Goal: Task Accomplishment & Management: Manage account settings

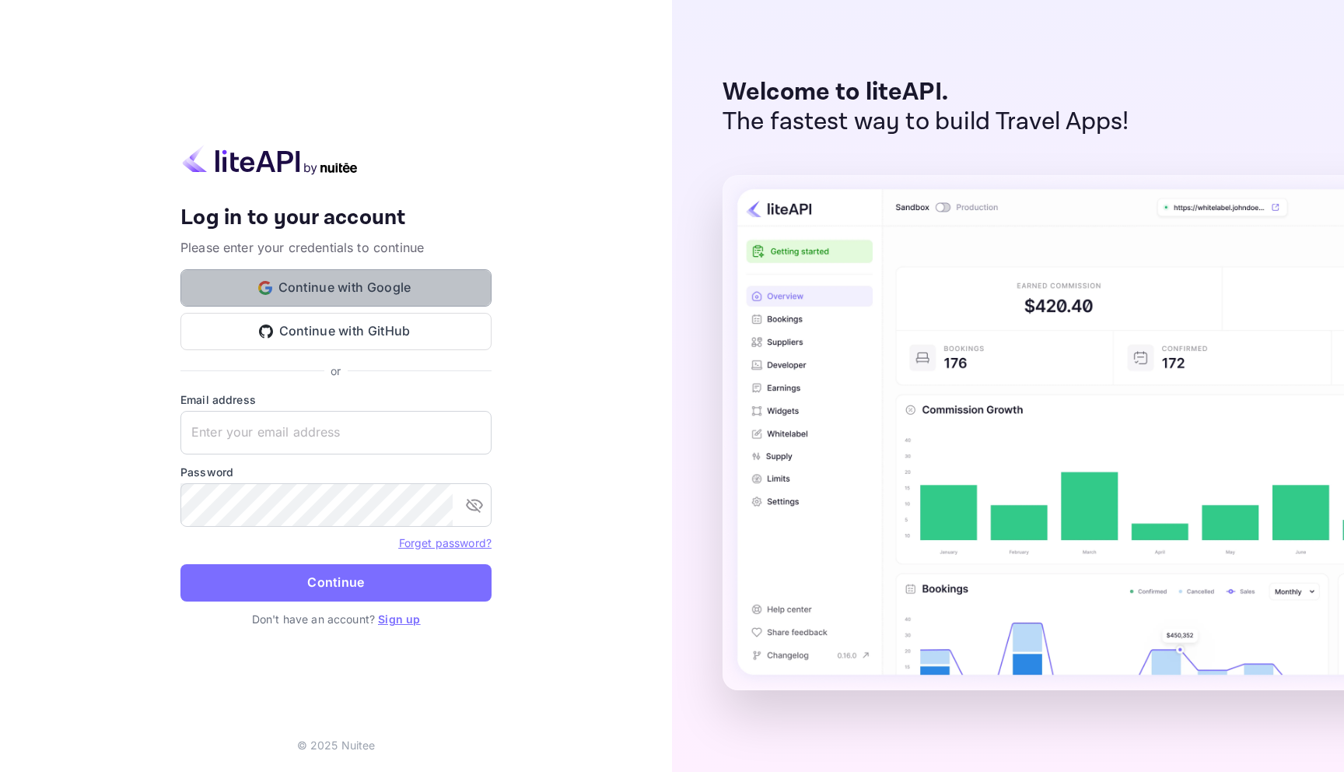
click at [352, 297] on button "Continue with Google" at bounding box center [335, 287] width 311 height 37
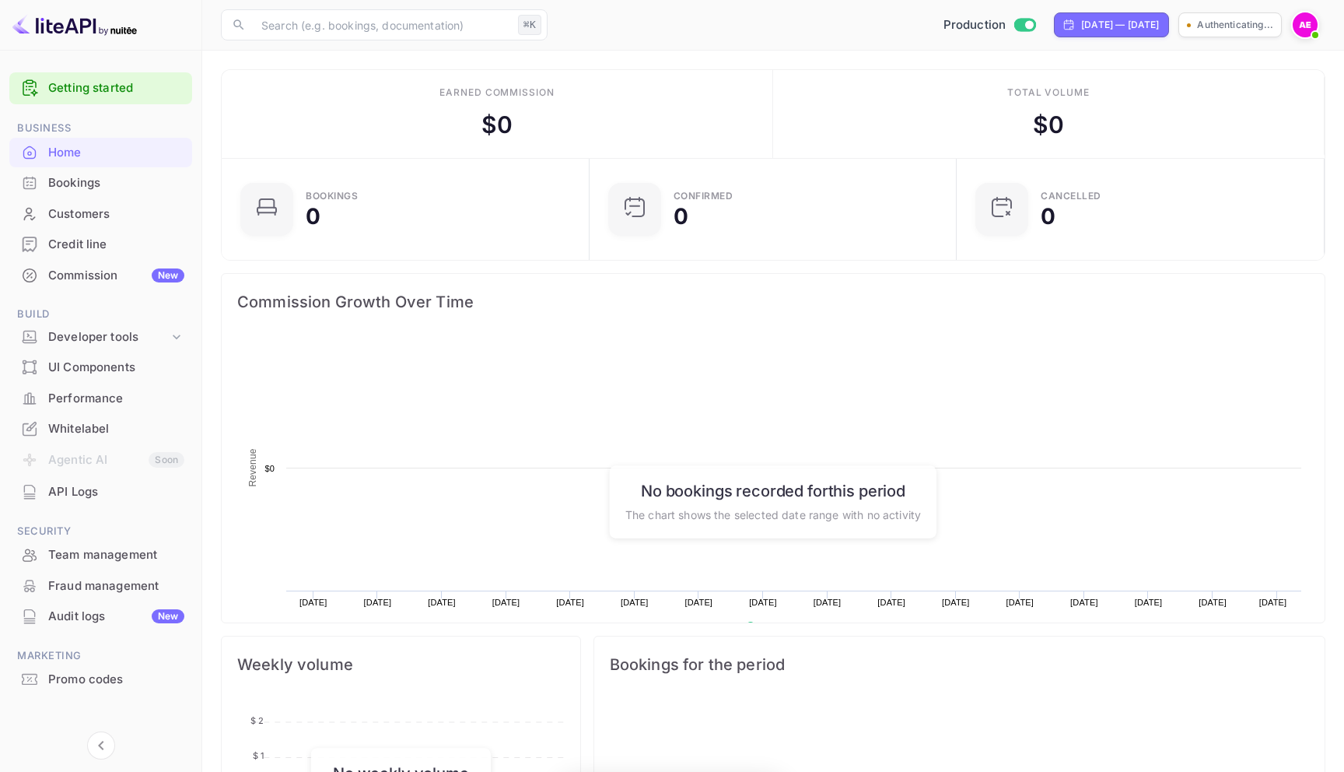
scroll to position [253, 359]
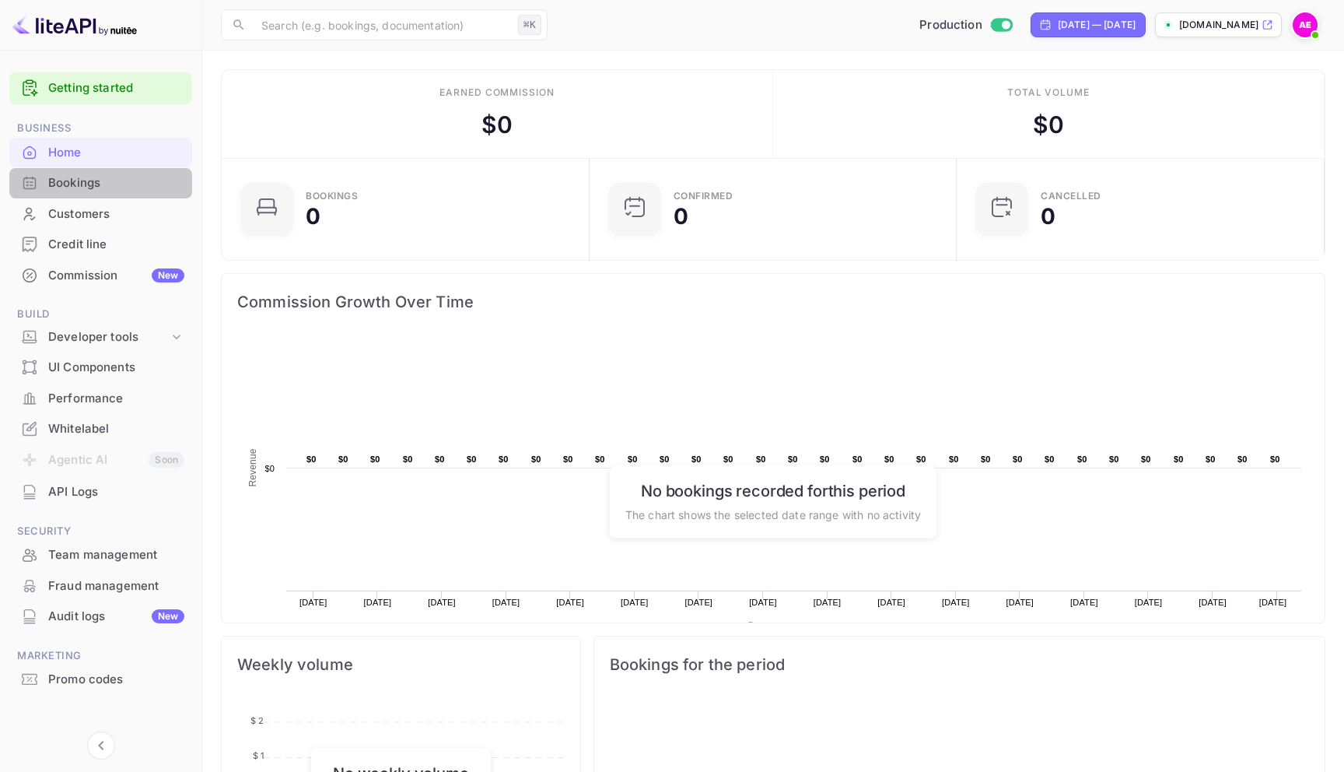
click at [105, 193] on div "Bookings" at bounding box center [100, 183] width 183 height 30
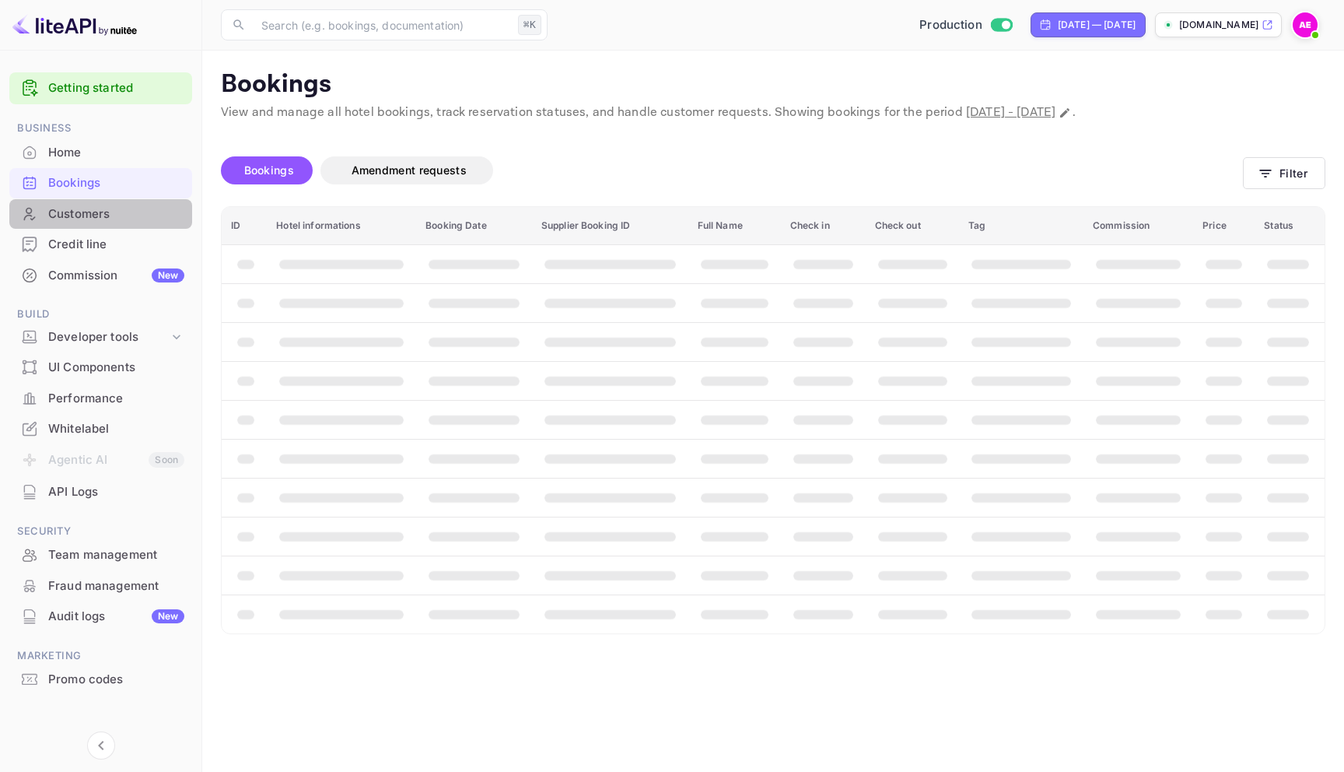
click at [101, 217] on div "Customers" at bounding box center [116, 214] width 136 height 18
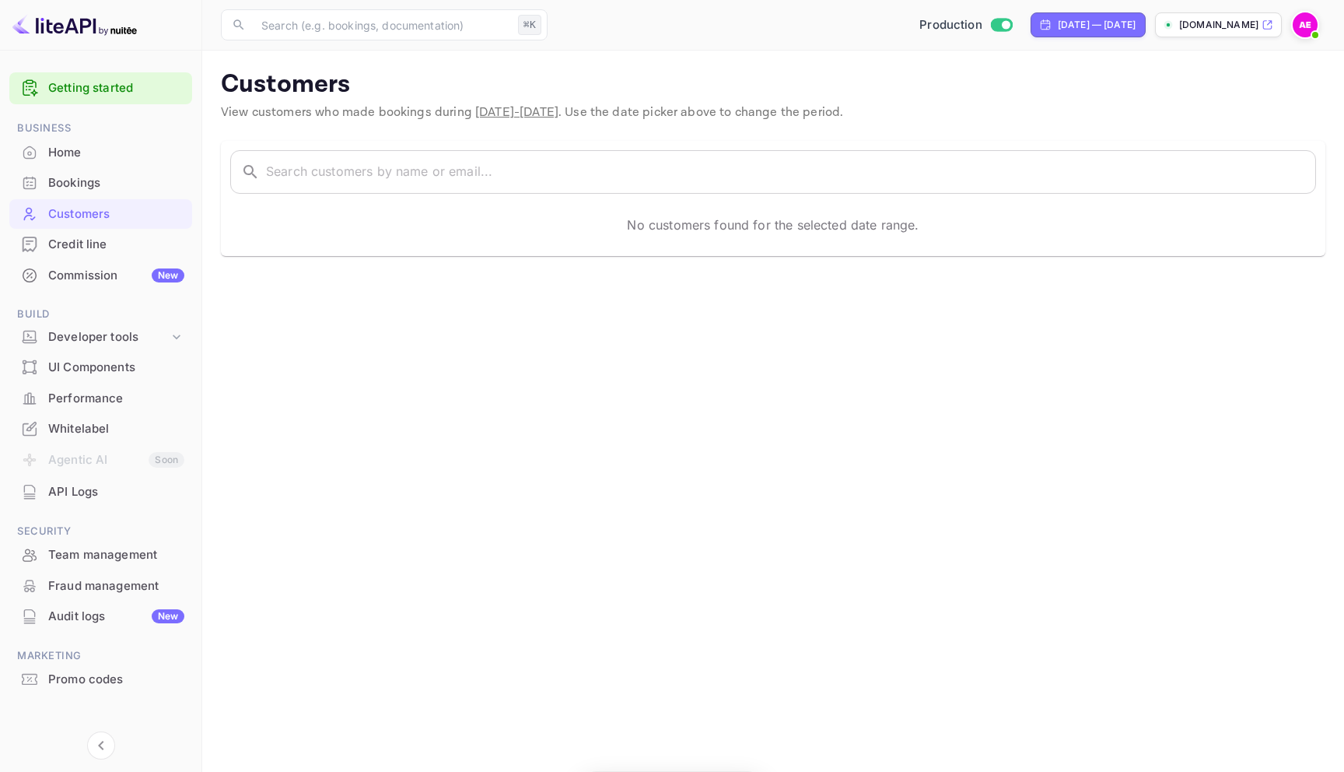
click at [103, 199] on div "Customers" at bounding box center [100, 214] width 183 height 30
click at [131, 369] on div "UI Components" at bounding box center [116, 368] width 136 height 18
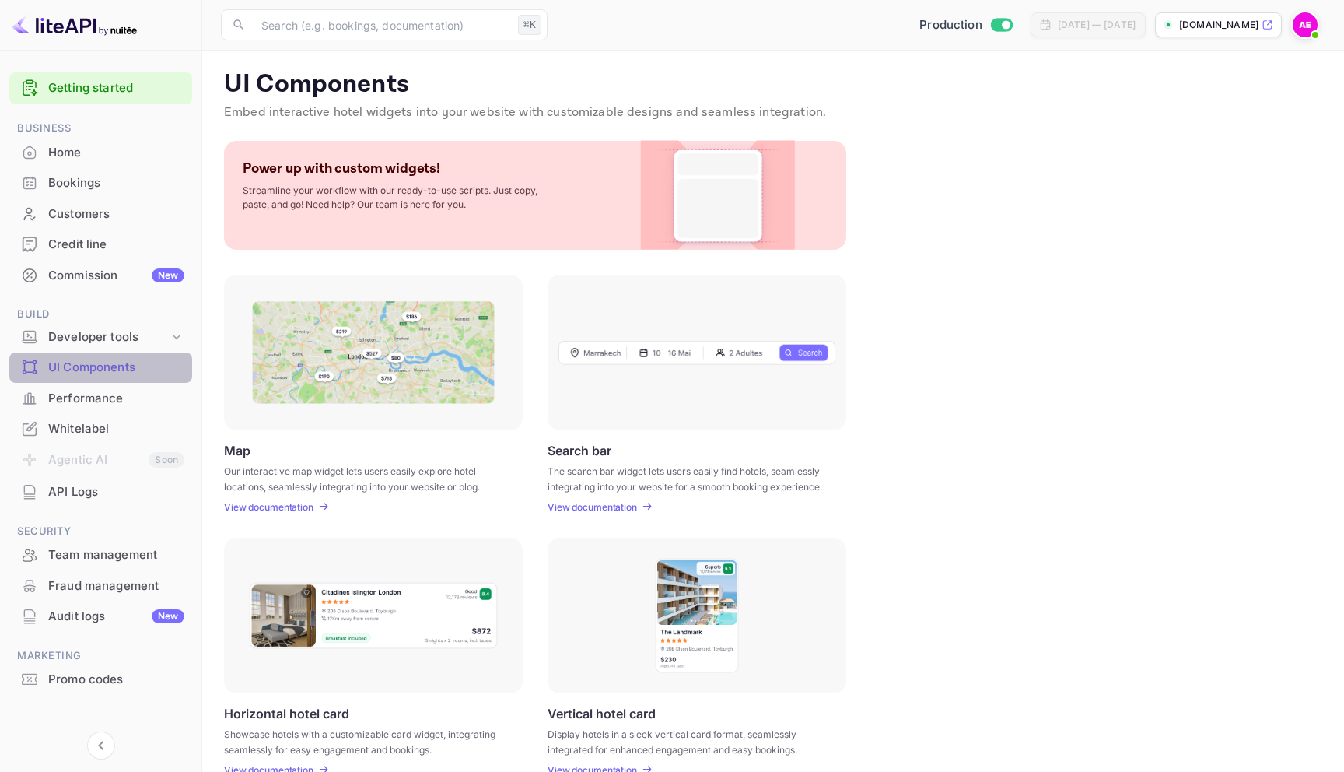
click at [137, 355] on div "UI Components" at bounding box center [100, 367] width 183 height 30
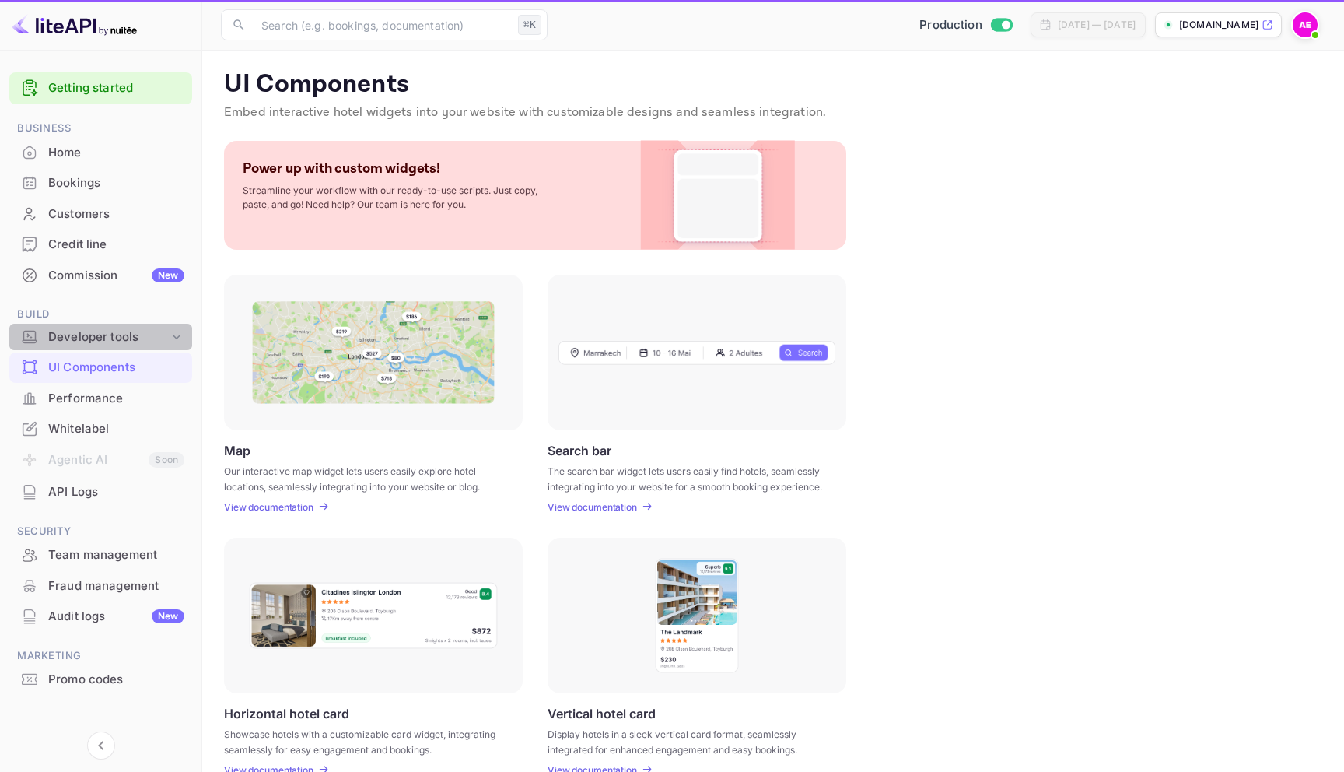
click at [138, 347] on div "Developer tools" at bounding box center [100, 337] width 183 height 27
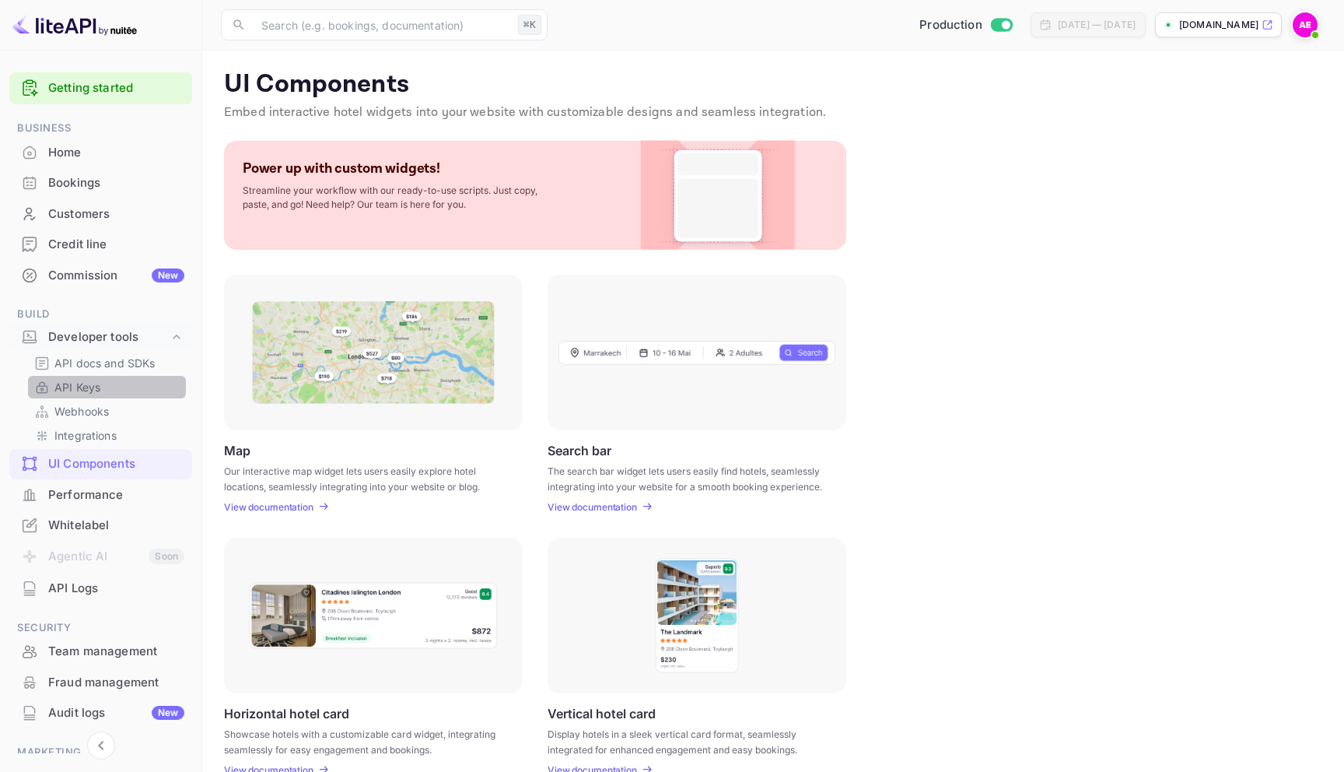
click at [117, 381] on link "API Keys" at bounding box center [106, 387] width 145 height 16
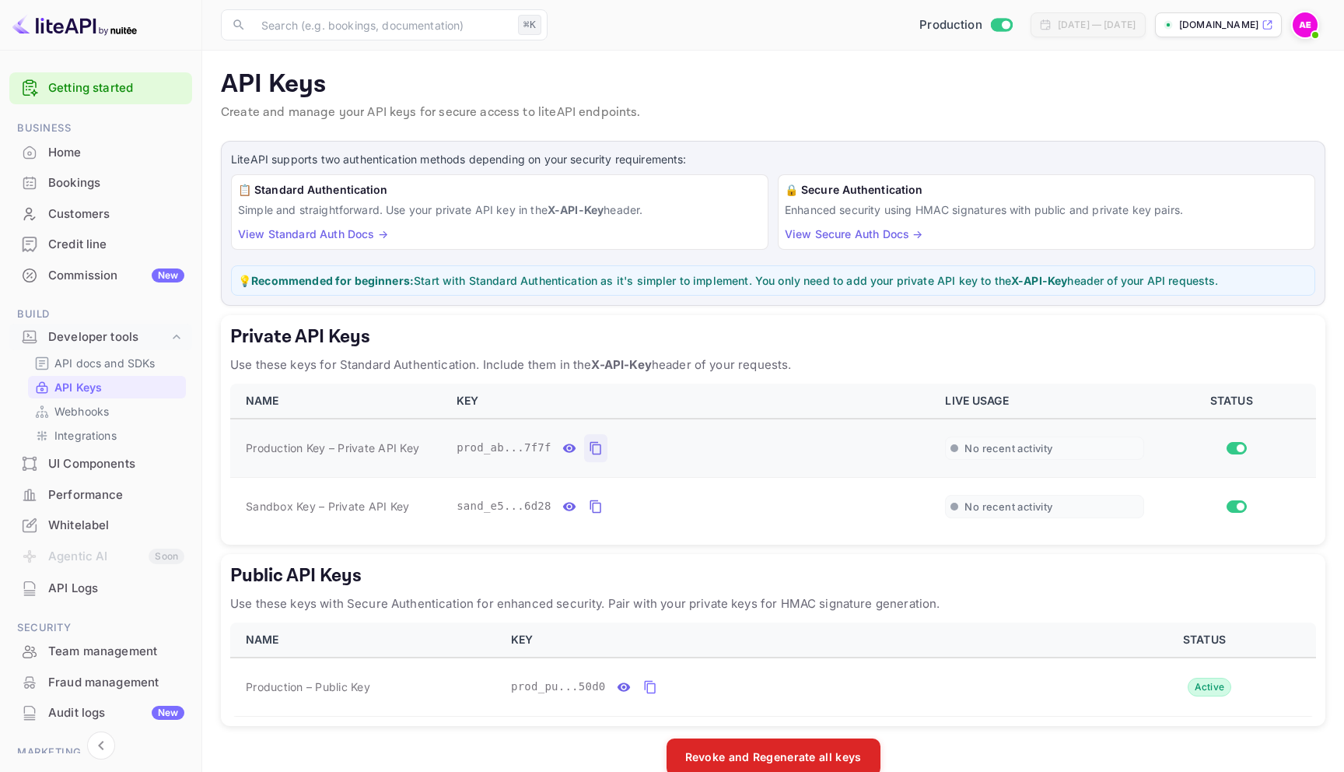
click at [594, 459] on button "private api keys table" at bounding box center [595, 448] width 23 height 28
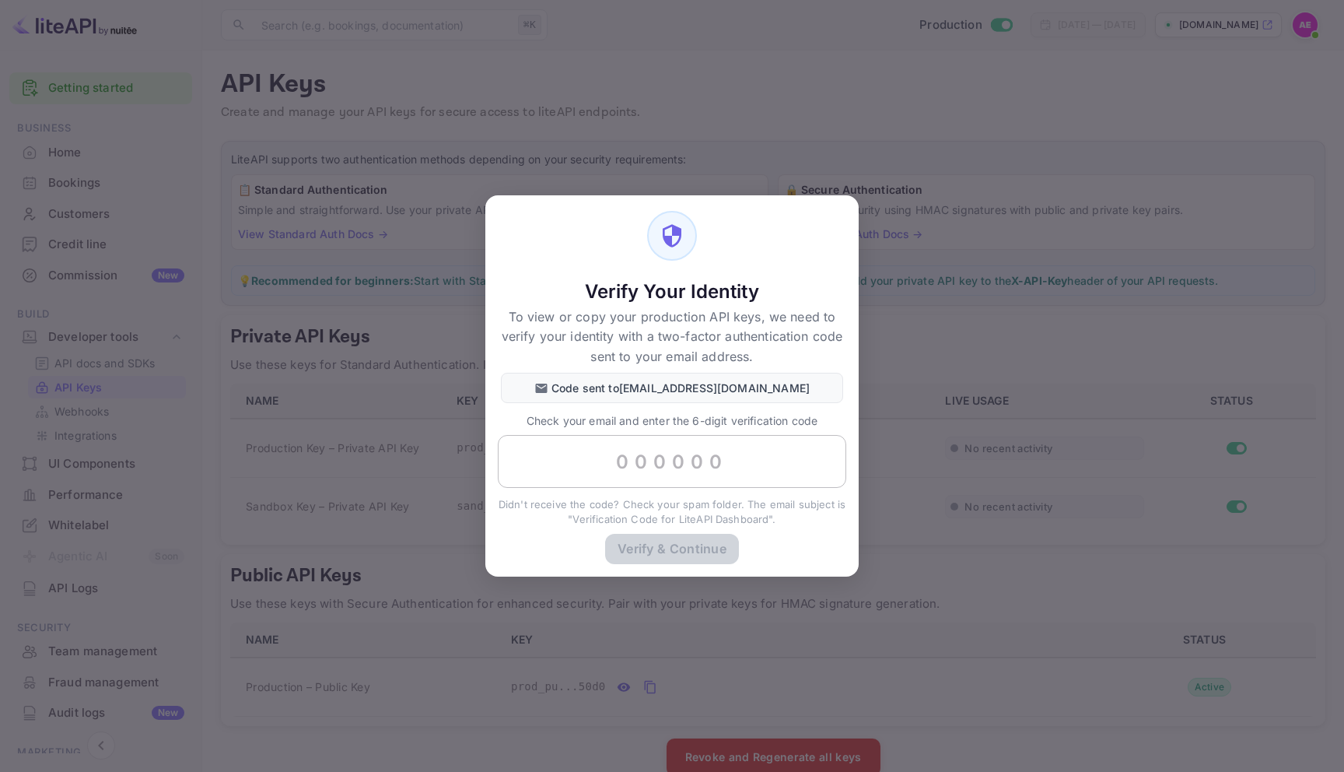
click at [667, 464] on input "text" at bounding box center [672, 461] width 349 height 53
paste input "930823"
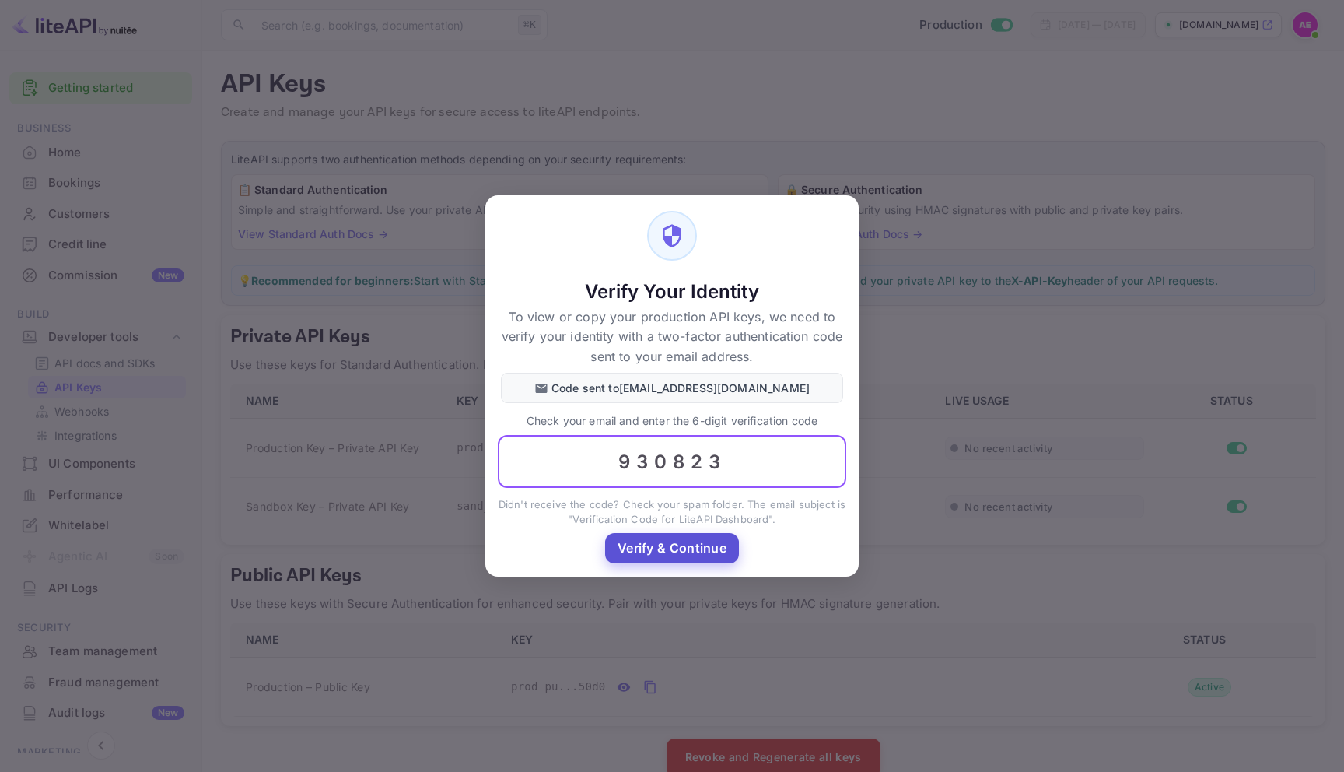
type input "930823"
click at [678, 555] on button "Verify & Continue" at bounding box center [672, 548] width 134 height 30
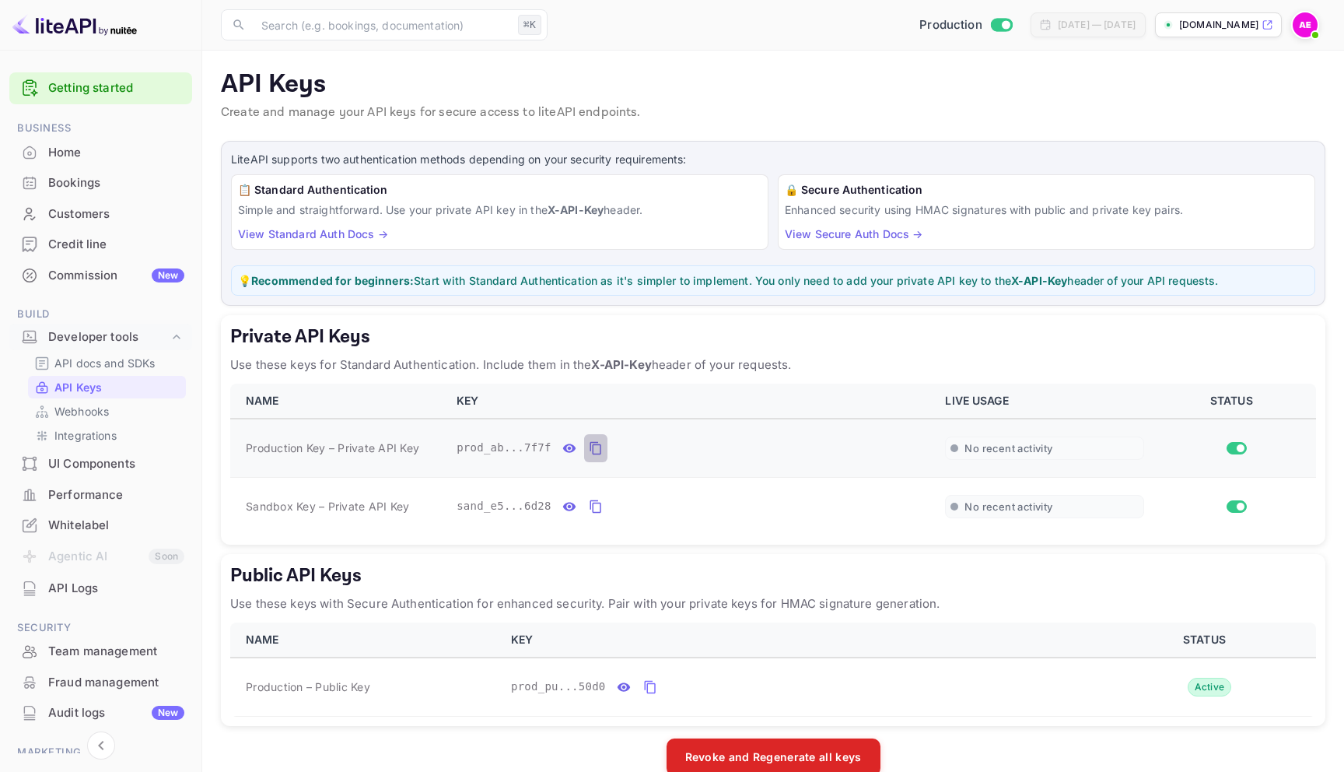
click at [597, 450] on icon "private api keys table" at bounding box center [596, 448] width 14 height 19
